Goal: Navigation & Orientation: Find specific page/section

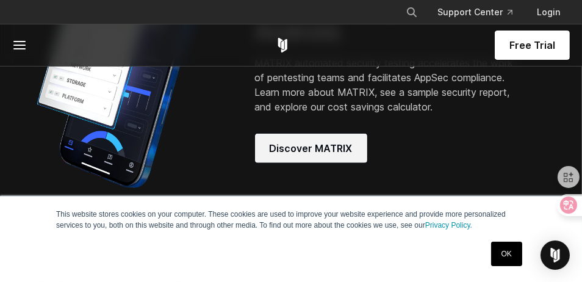
scroll to position [1098, 0]
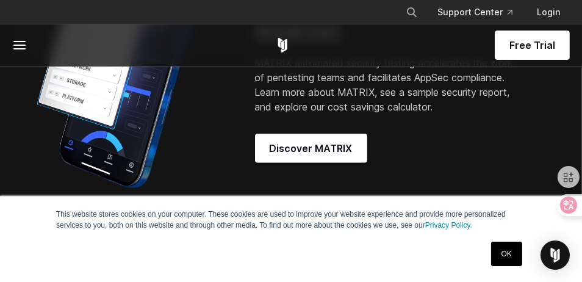
drag, startPoint x: 296, startPoint y: 163, endPoint x: 312, endPoint y: 149, distance: 21.2
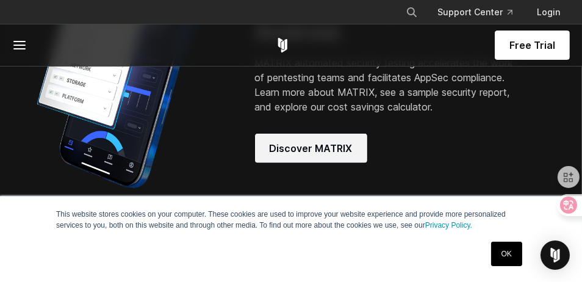
click at [298, 163] on div "Discover MATRIX" at bounding box center [389, 153] width 269 height 39
click at [312, 147] on span "Discover MATRIX" at bounding box center [311, 148] width 83 height 15
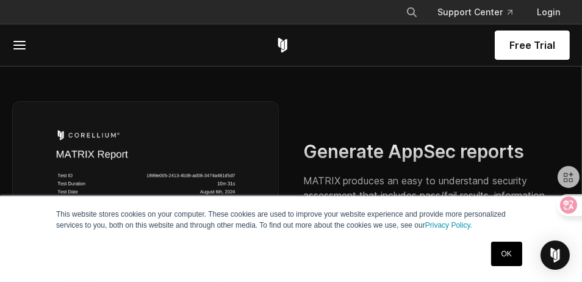
scroll to position [2927, 0]
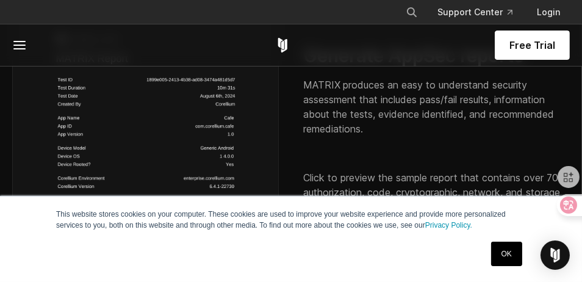
click at [509, 260] on link "OK" at bounding box center [506, 253] width 31 height 24
